Goal: Information Seeking & Learning: Learn about a topic

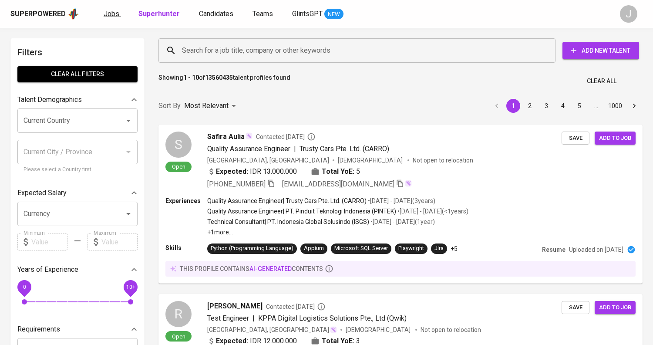
click at [115, 11] on span "Jobs" at bounding box center [112, 14] width 16 height 8
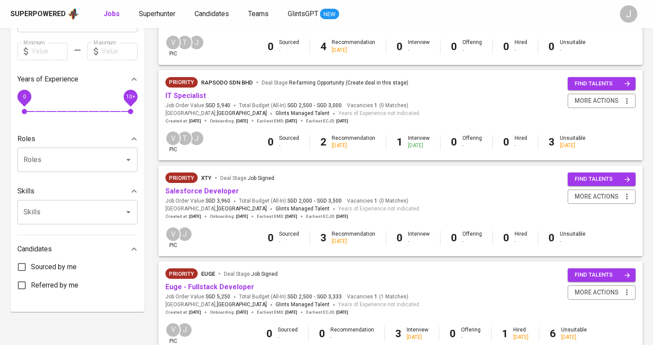
scroll to position [261, 0]
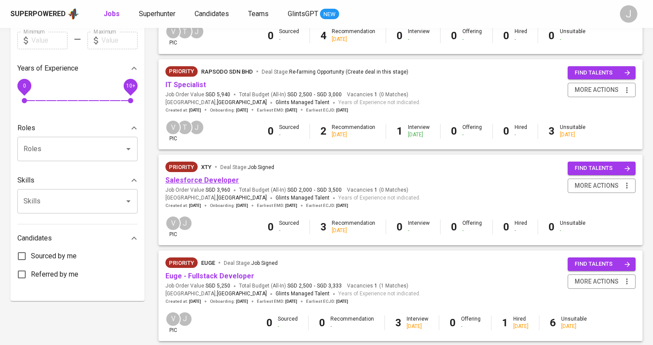
click at [209, 180] on link "Salesforce Developer" at bounding box center [203, 180] width 74 height 8
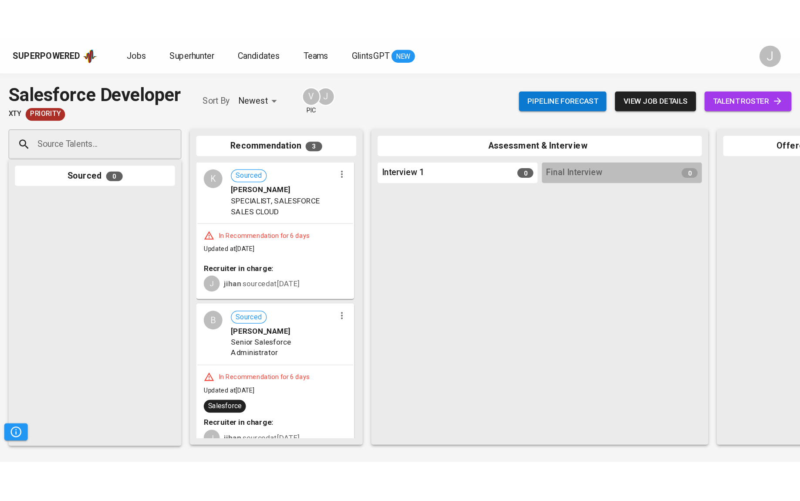
scroll to position [130, 0]
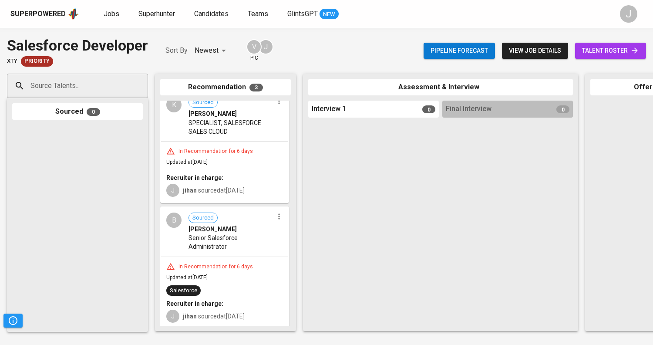
click at [213, 234] on span "Senior Salesforce Administrator" at bounding box center [231, 242] width 85 height 17
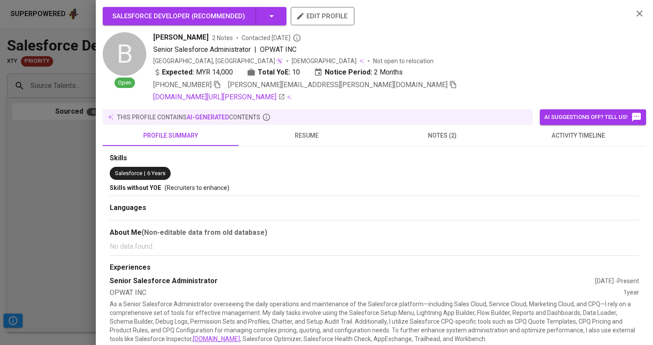
click at [309, 136] on span "resume" at bounding box center [306, 135] width 125 height 11
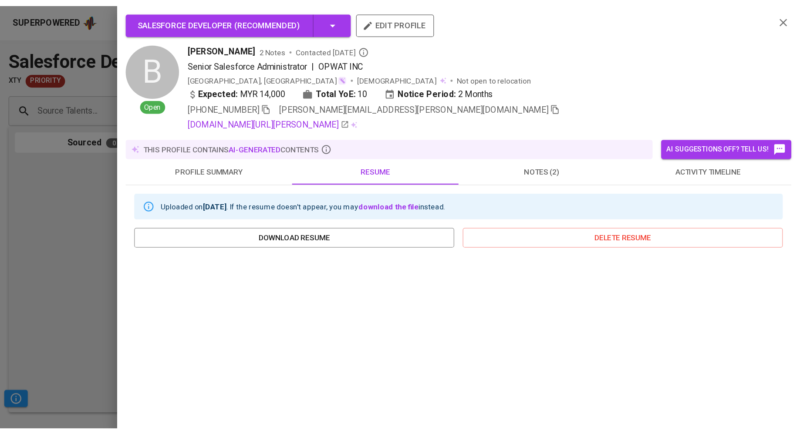
scroll to position [0, 0]
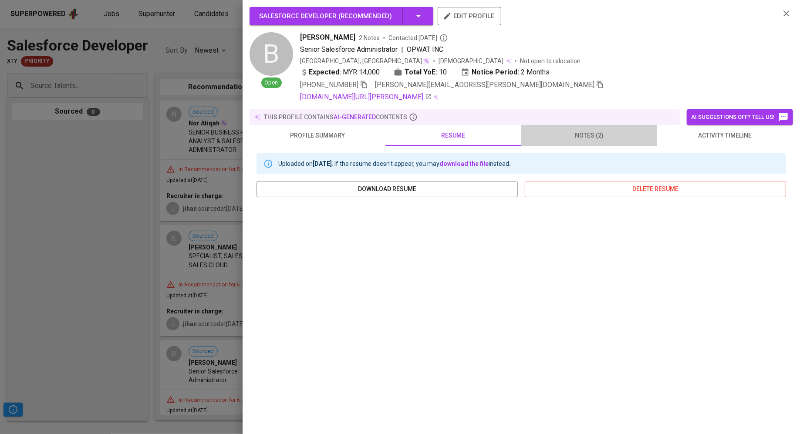
click at [589, 142] on button "notes (2)" at bounding box center [589, 135] width 136 height 21
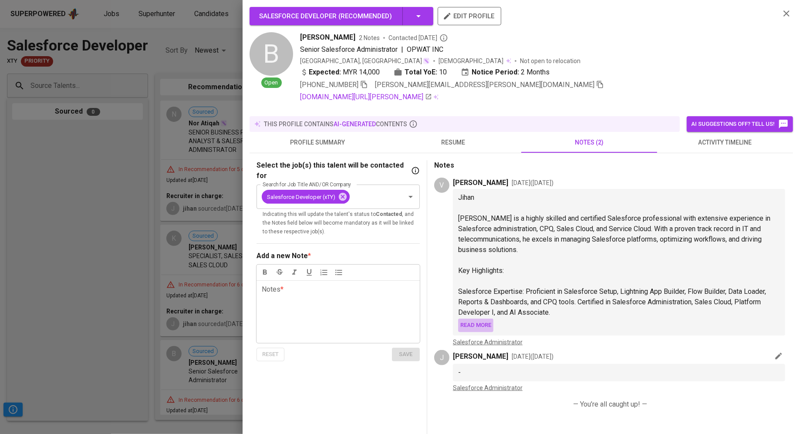
click at [471, 322] on span "Read more" at bounding box center [475, 326] width 31 height 10
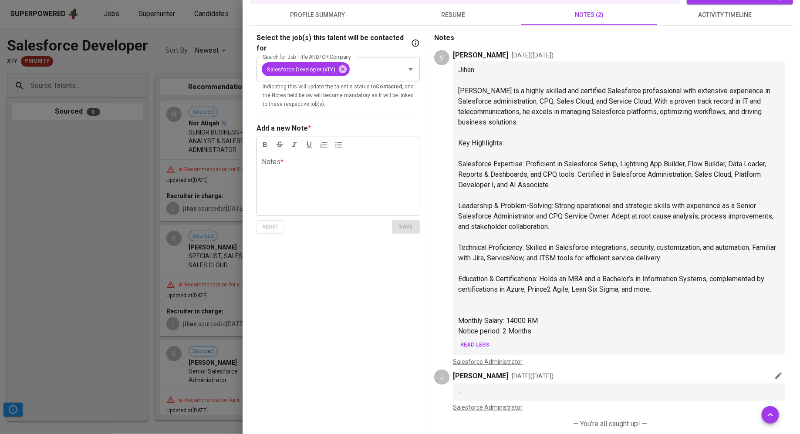
scroll to position [136, 0]
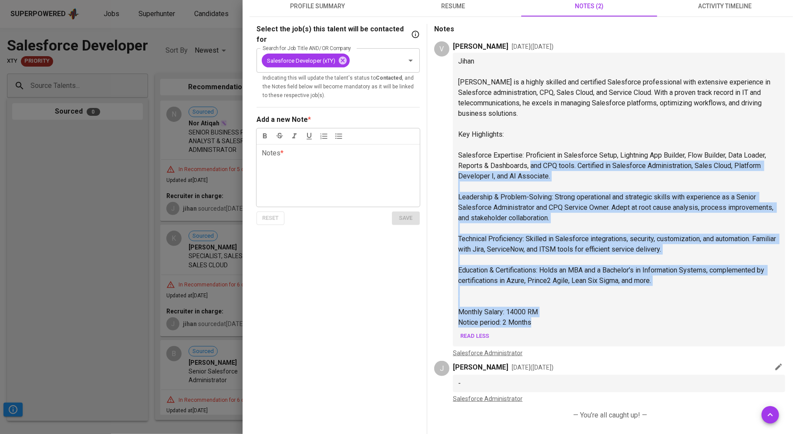
drag, startPoint x: 535, startPoint y: 321, endPoint x: 531, endPoint y: 167, distance: 153.4
click at [531, 167] on div "Jihan ﻿ [PERSON_NAME] is a highly skilled and certified Salesforce professional…" at bounding box center [619, 192] width 322 height 272
click at [531, 167] on span "Salesforce Expertise: Proficient in Salesforce Setup, Lightning App Builder, Fl…" at bounding box center [613, 165] width 310 height 29
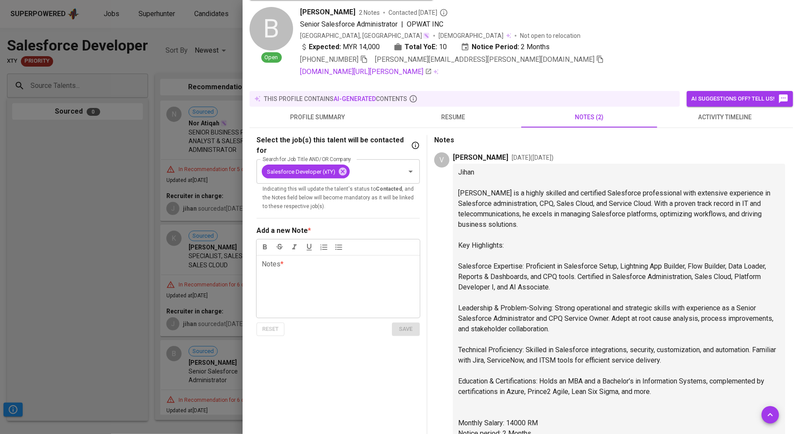
scroll to position [0, 0]
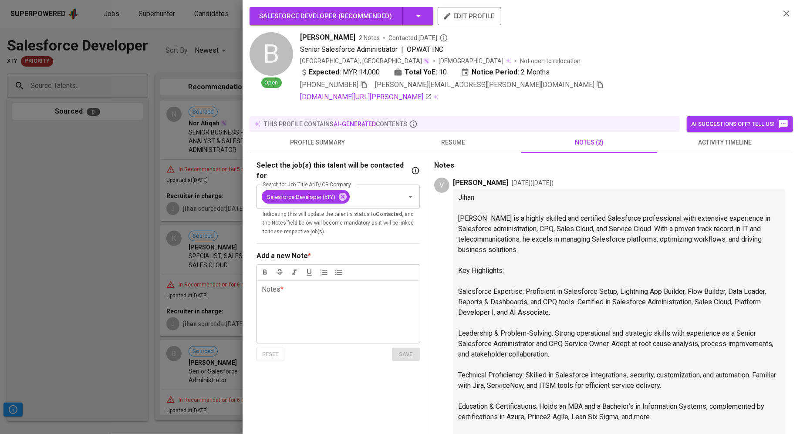
click at [653, 10] on icon "button" at bounding box center [787, 13] width 10 height 10
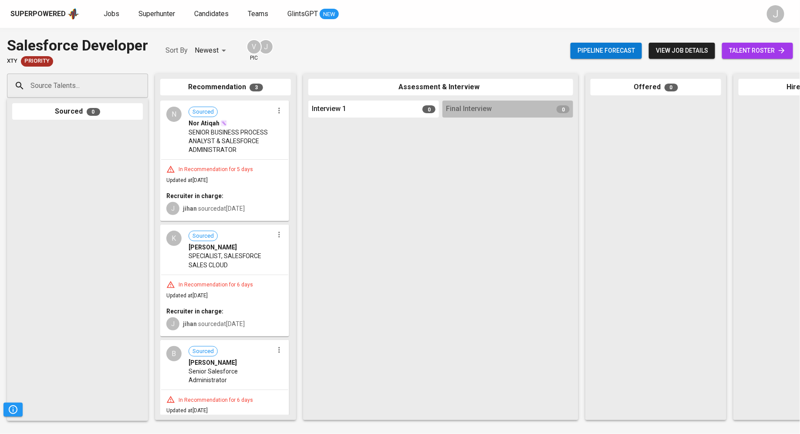
scroll to position [46, 0]
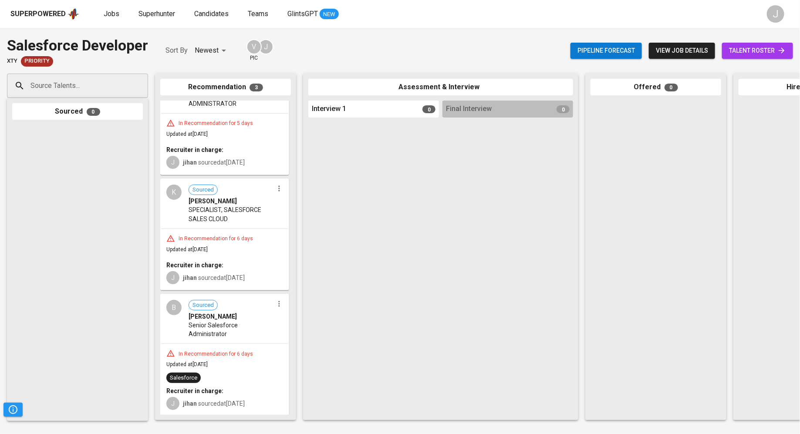
click at [278, 308] on div at bounding box center [279, 303] width 11 height 11
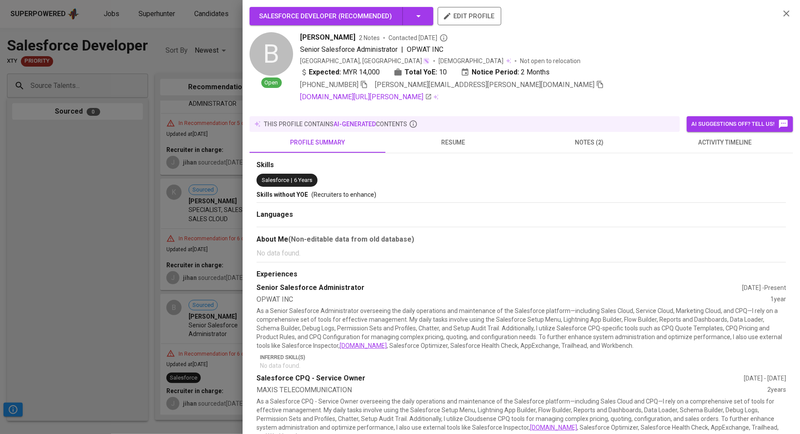
click at [134, 271] on div at bounding box center [400, 217] width 800 height 434
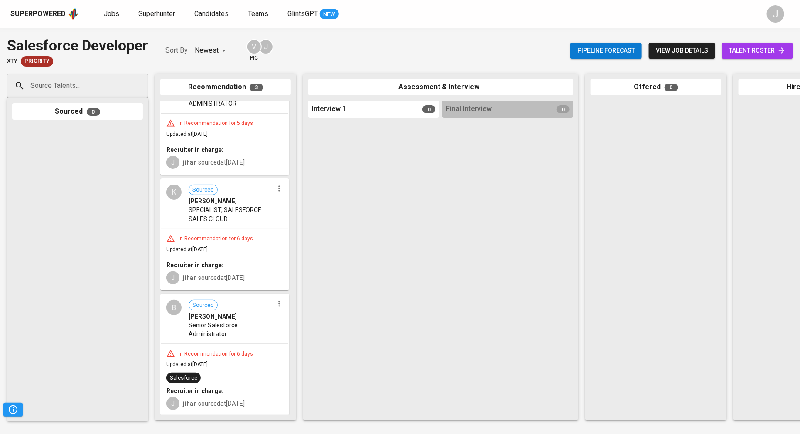
click at [181, 317] on div "B Sourced [PERSON_NAME] Senior Salesforce Administrator" at bounding box center [224, 319] width 127 height 49
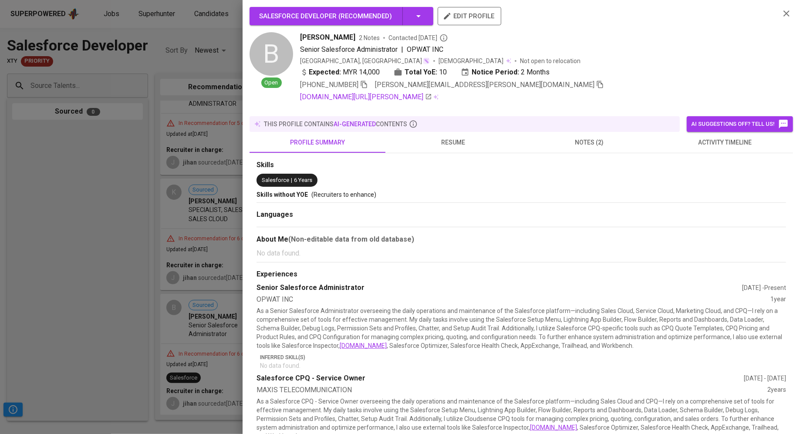
click at [141, 161] on div at bounding box center [400, 217] width 800 height 434
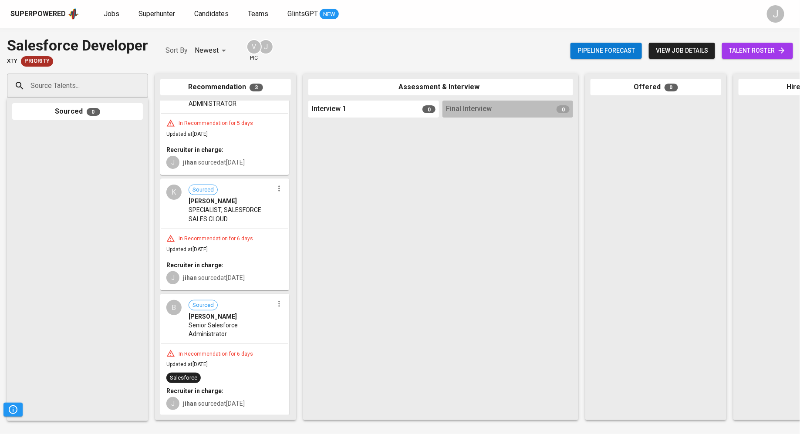
click at [275, 307] on icon "button" at bounding box center [279, 304] width 9 height 9
click at [435, 247] on div at bounding box center [400, 217] width 800 height 434
